Goal: Task Accomplishment & Management: Complete application form

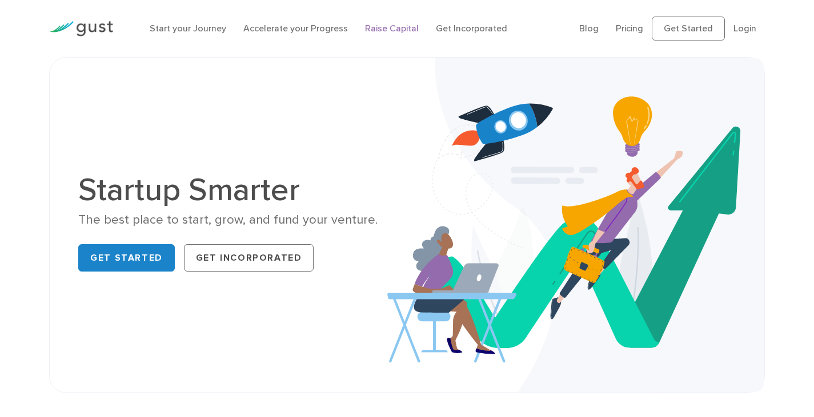
click at [384, 27] on link "Raise Capital" at bounding box center [392, 28] width 54 height 11
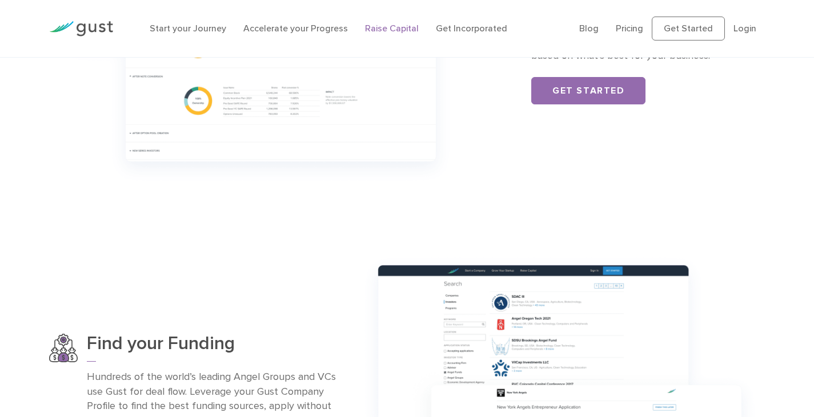
scroll to position [799, 0]
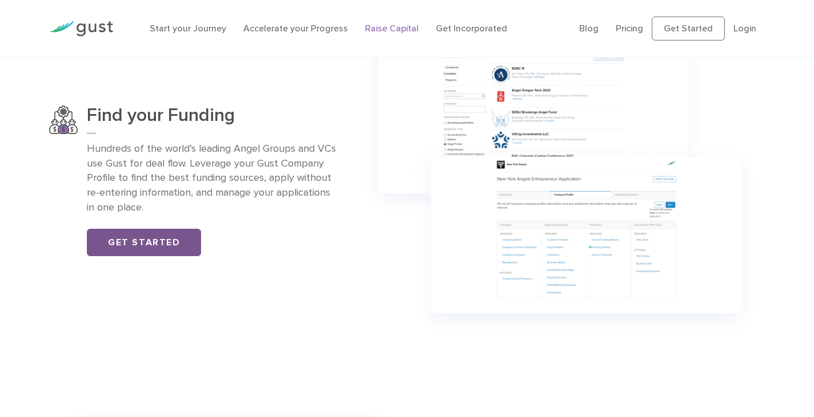
click at [174, 242] on link "Get Started" at bounding box center [144, 242] width 114 height 27
